Goal: Complete application form

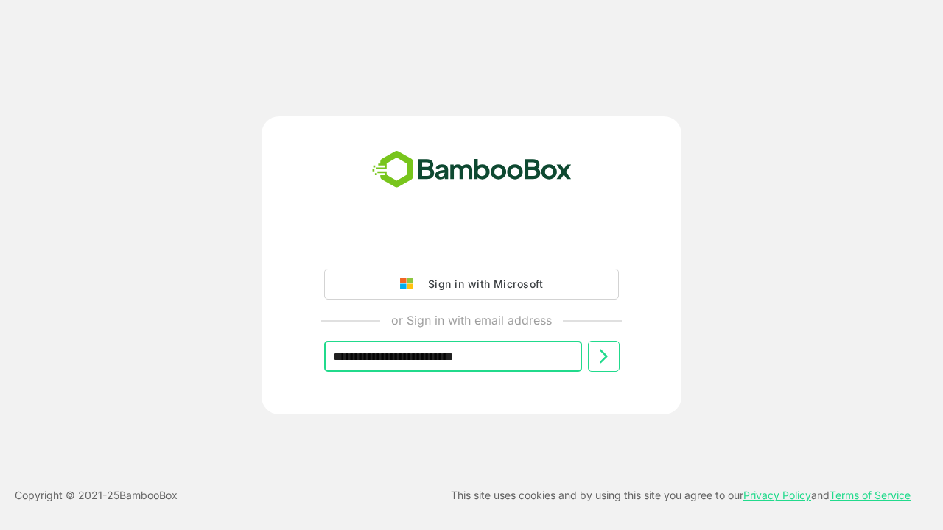
type input "**********"
click at [603, 357] on icon at bounding box center [604, 357] width 18 height 18
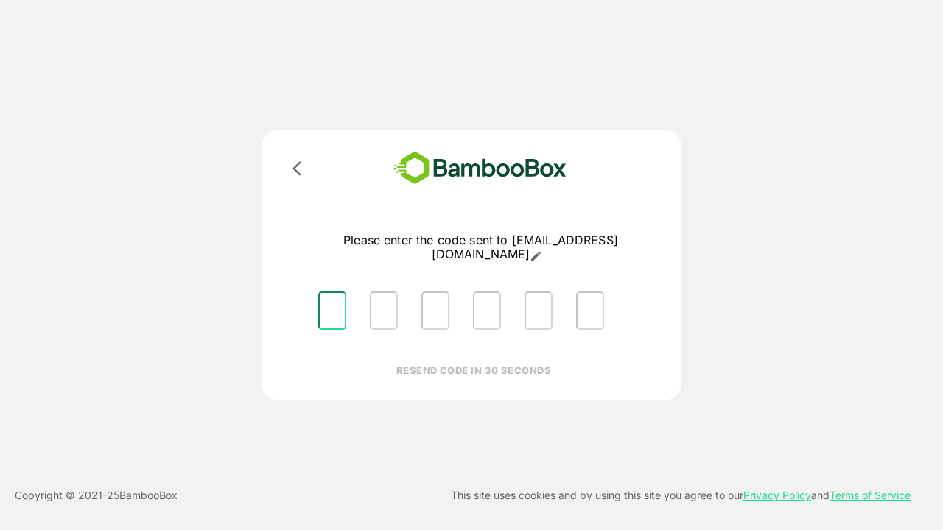
type input "*"
